Goal: Find specific page/section: Find specific page/section

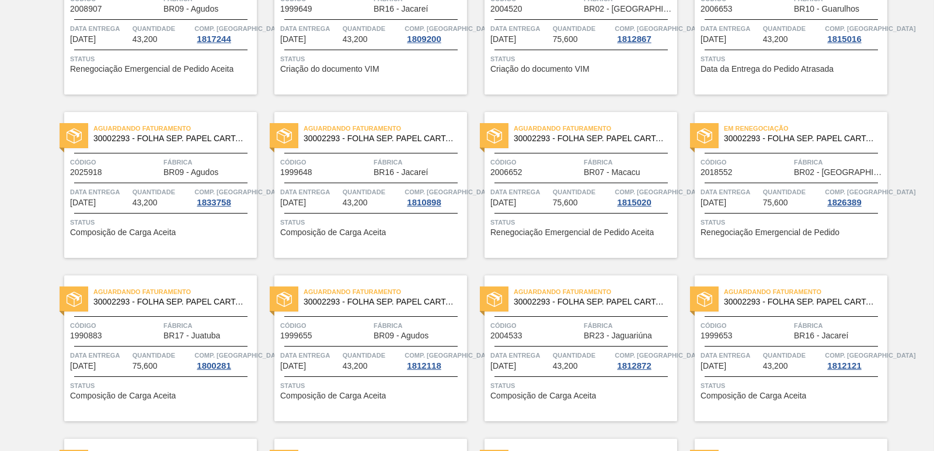
scroll to position [175, 0]
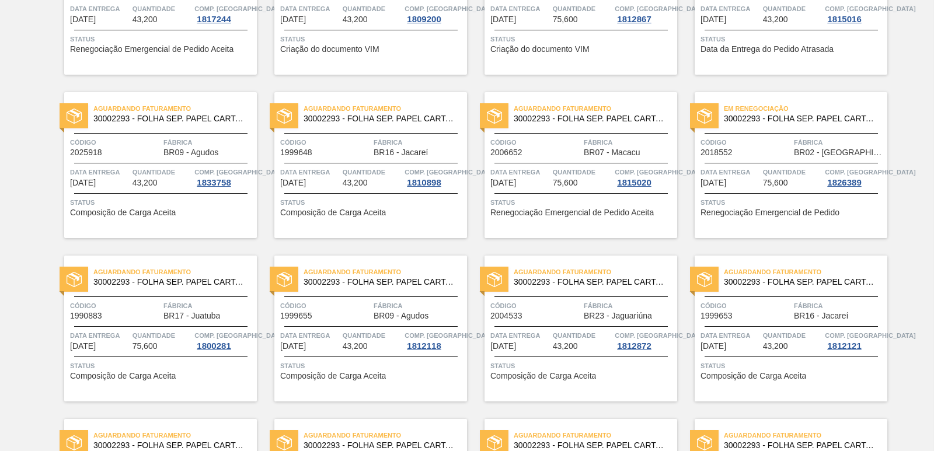
click at [785, 139] on span "Código" at bounding box center [746, 143] width 91 height 12
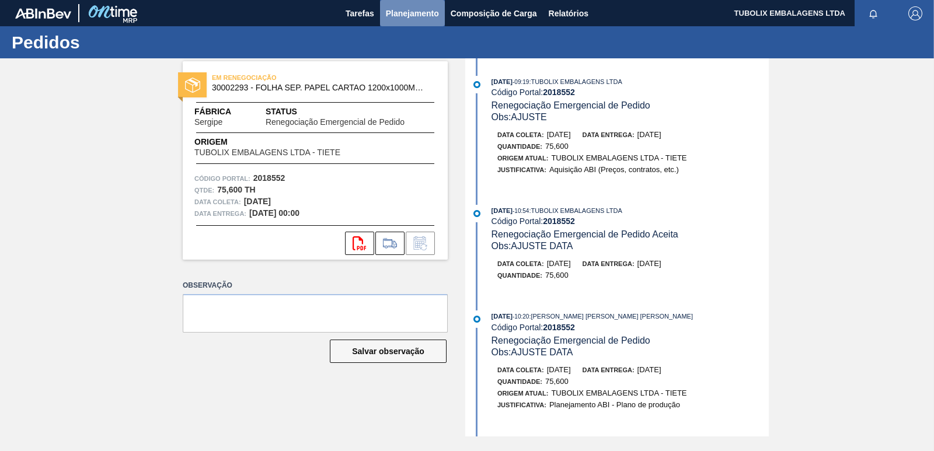
click at [399, 12] on span "Planejamento" at bounding box center [412, 13] width 53 height 14
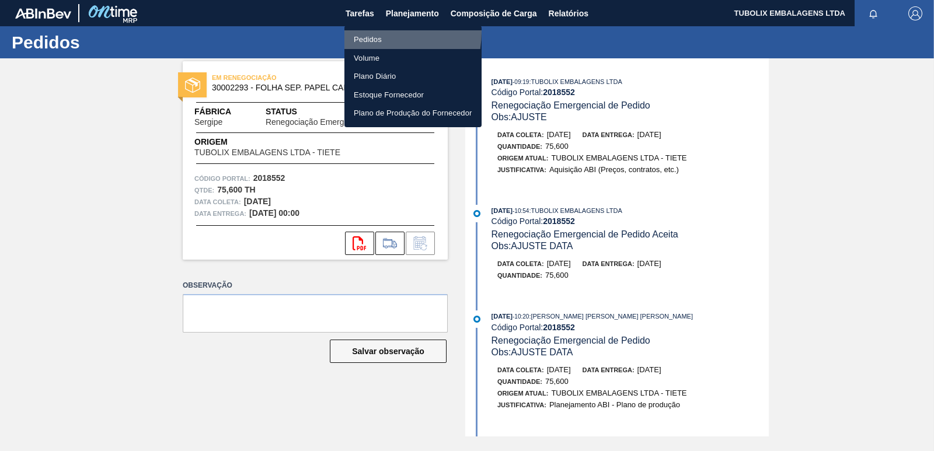
click at [363, 32] on li "Pedidos" at bounding box center [412, 39] width 137 height 19
